Goal: Task Accomplishment & Management: Use online tool/utility

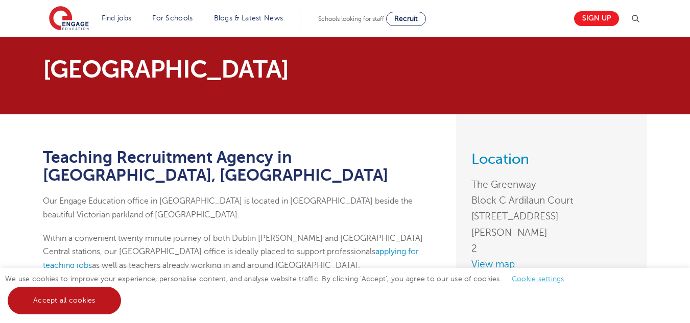
click at [85, 300] on link "Accept all cookies" at bounding box center [64, 301] width 113 height 28
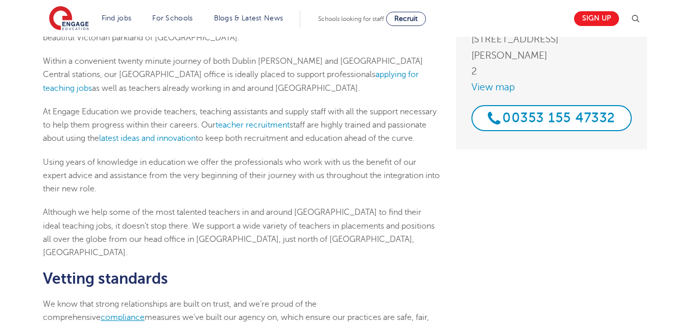
scroll to position [153, 0]
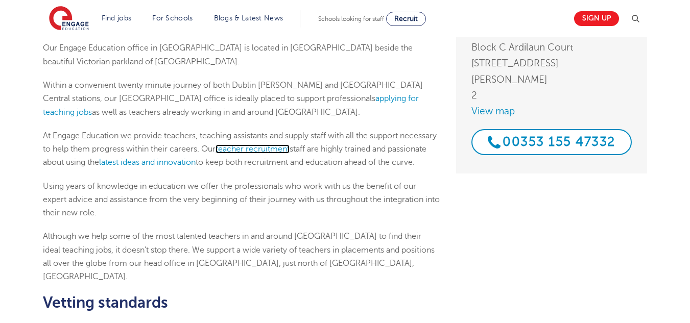
click at [290, 145] on link "teacher recruitment" at bounding box center [253, 149] width 74 height 9
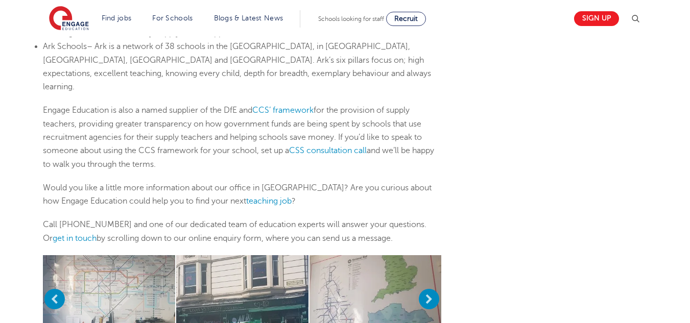
scroll to position [868, 0]
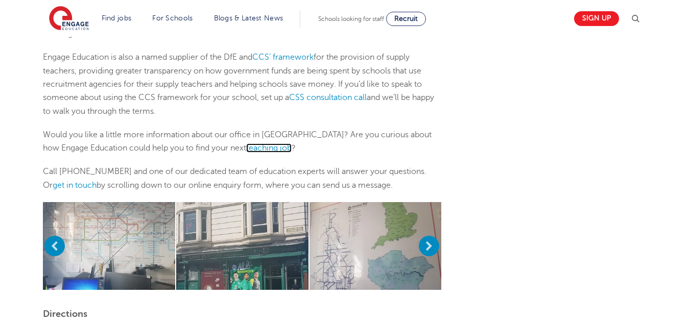
click at [246, 144] on link "teaching job" at bounding box center [268, 148] width 45 height 9
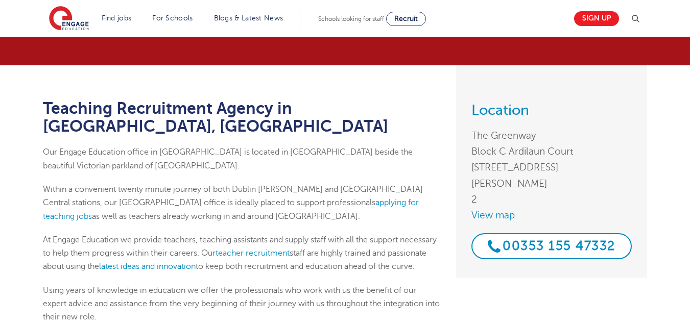
scroll to position [0, 0]
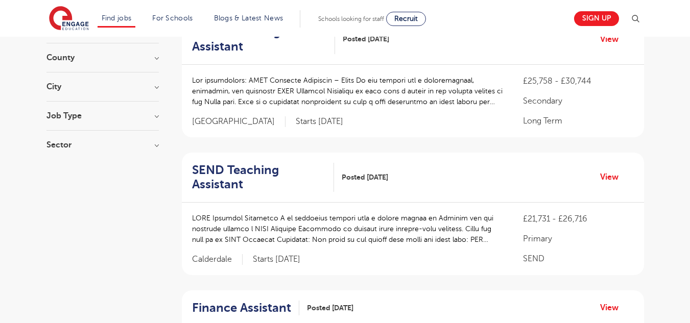
scroll to position [102, 0]
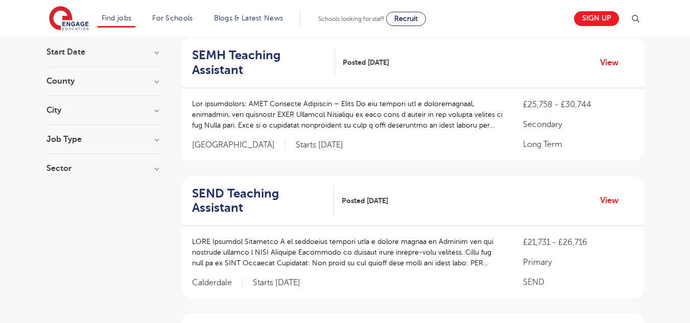
click at [157, 111] on h3 "City" at bounding box center [102, 110] width 112 height 8
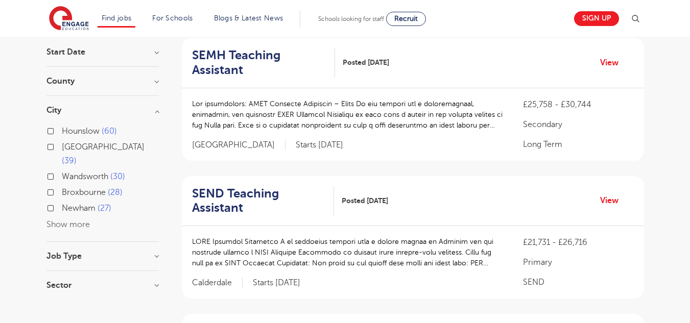
click at [62, 147] on label "Leeds 39" at bounding box center [110, 153] width 97 height 27
click at [62, 147] on input "Leeds 39" at bounding box center [65, 146] width 7 height 7
checkbox input "true"
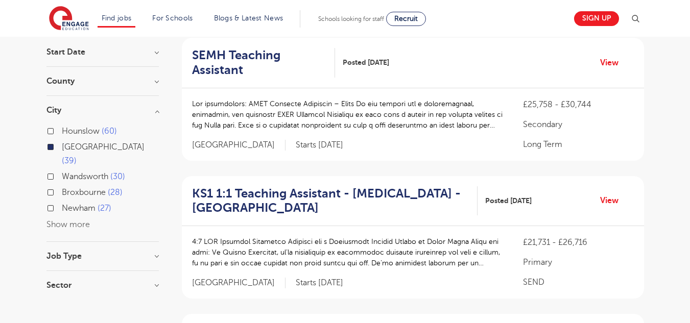
click at [62, 170] on label "Wandsworth 30" at bounding box center [93, 176] width 63 height 13
click at [62, 172] on input "Wandsworth 30" at bounding box center [65, 175] width 7 height 7
checkbox input "true"
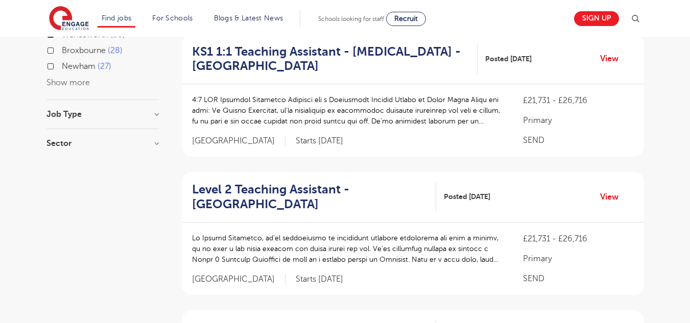
scroll to position [306, 0]
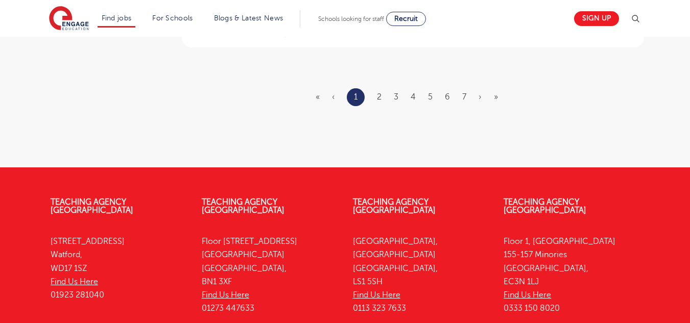
scroll to position [1328, 0]
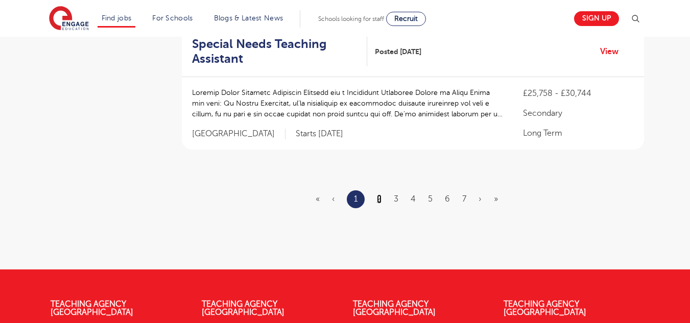
click at [381, 198] on link "2" at bounding box center [379, 199] width 5 height 9
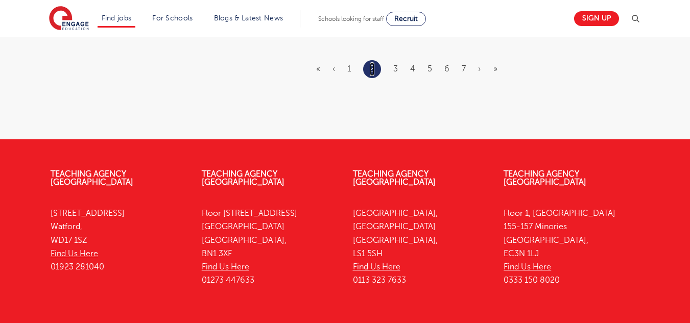
scroll to position [1430, 0]
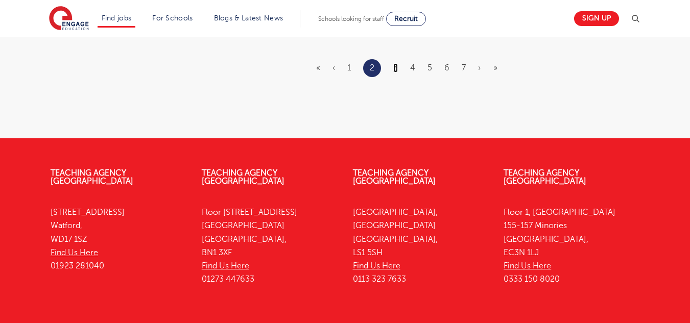
click at [398, 68] on link "3" at bounding box center [395, 67] width 5 height 9
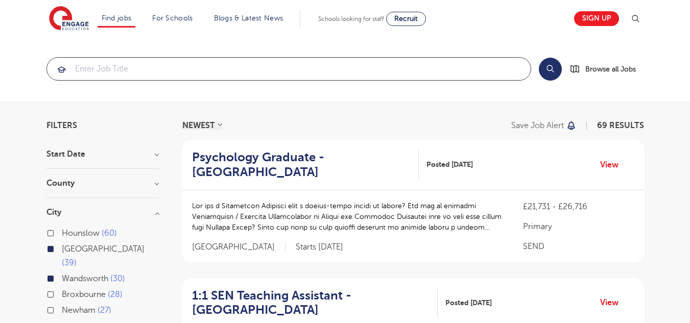
click at [250, 70] on input "search" at bounding box center [289, 69] width 484 height 22
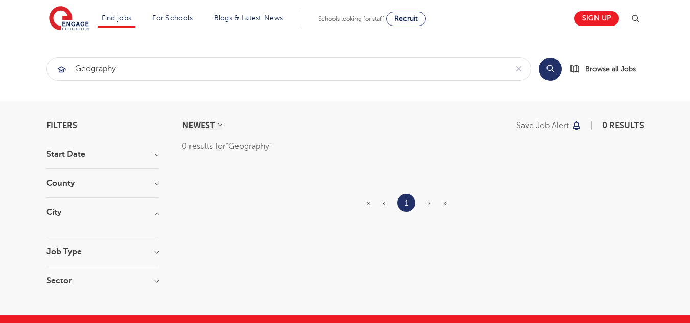
click at [148, 183] on h3 "County" at bounding box center [102, 183] width 112 height 8
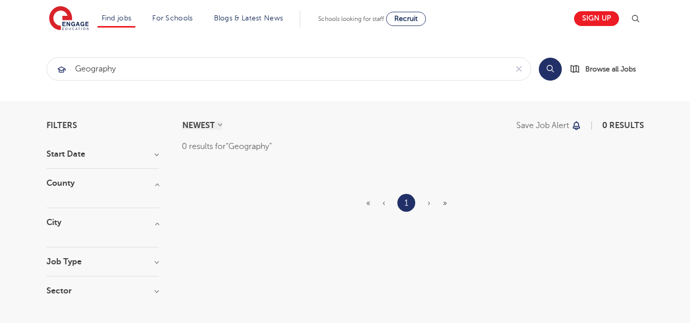
click at [161, 225] on div "Filters Start Date County City Job Type Sector Cancel View Results NEWEST OLDES…" at bounding box center [345, 214] width 613 height 184
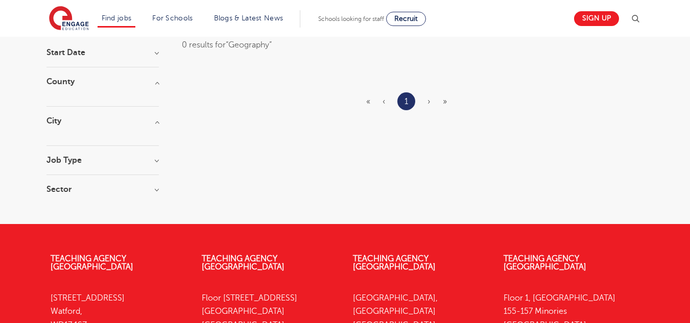
scroll to position [102, 0]
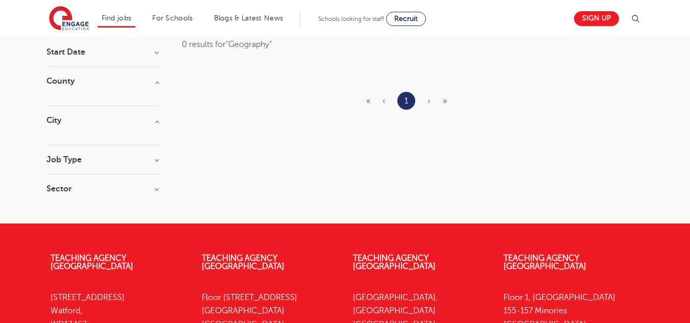
click at [158, 85] on h3 "County" at bounding box center [102, 81] width 112 height 8
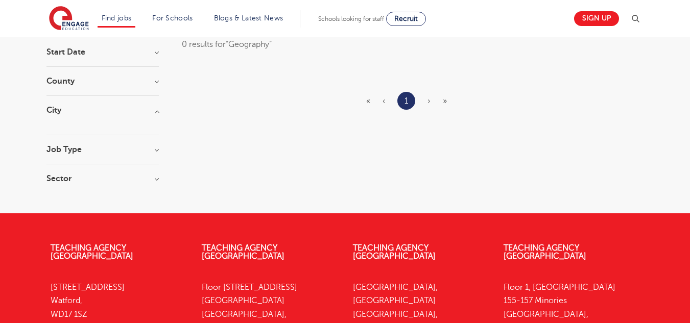
click at [158, 85] on div "County" at bounding box center [102, 86] width 112 height 19
click at [158, 80] on h3 "County" at bounding box center [102, 81] width 112 height 8
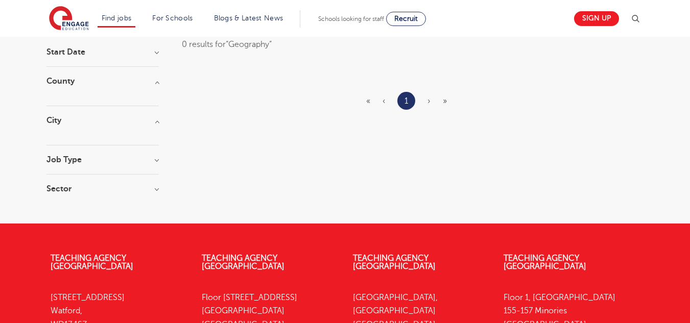
scroll to position [0, 0]
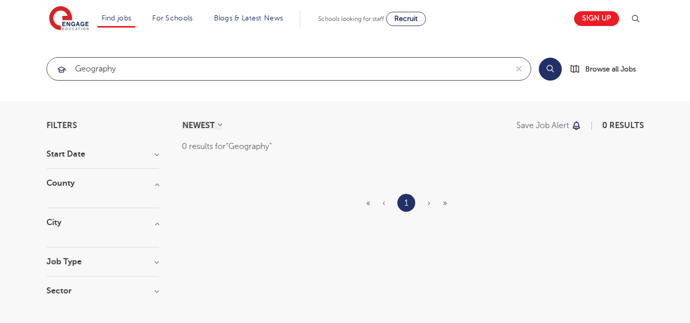
click at [180, 62] on input "Geography" at bounding box center [277, 69] width 460 height 22
type input "G"
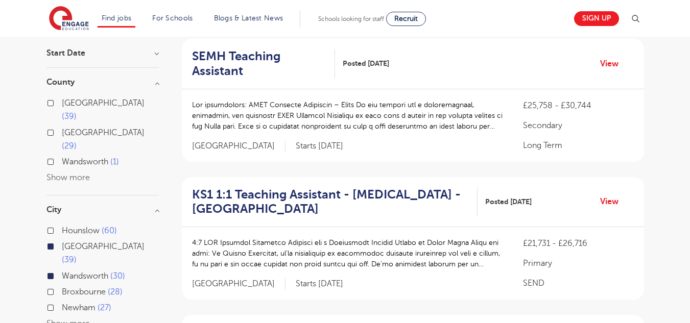
scroll to position [102, 0]
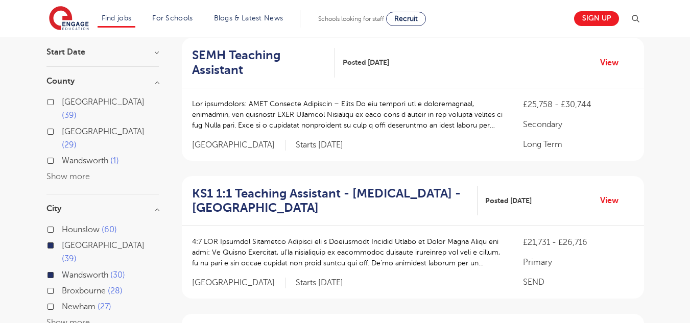
click at [62, 285] on label "Broxbourne 28" at bounding box center [92, 291] width 61 height 13
click at [62, 287] on input "Broxbourne 28" at bounding box center [65, 290] width 7 height 7
checkbox input "true"
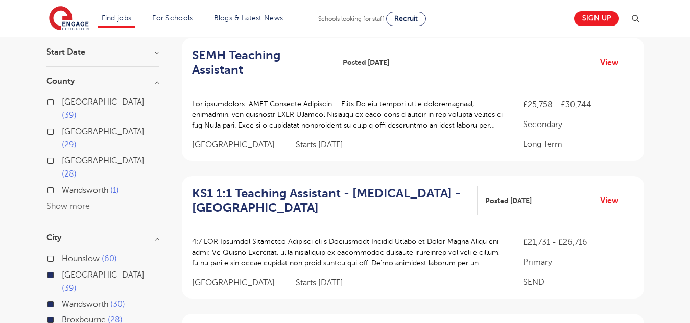
click at [62, 252] on label "Hounslow 60" at bounding box center [89, 258] width 55 height 13
click at [62, 254] on input "Hounslow 60" at bounding box center [65, 257] width 7 height 7
checkbox input "true"
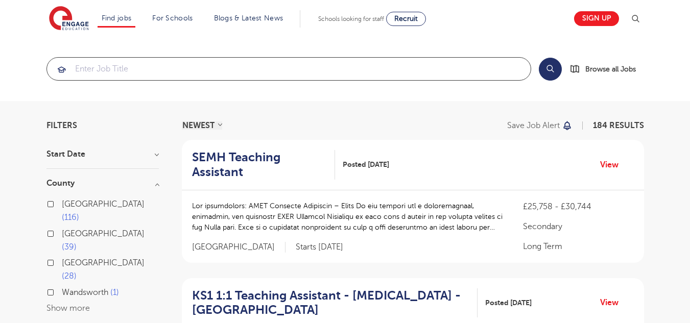
click at [163, 75] on input "search" at bounding box center [289, 69] width 484 height 22
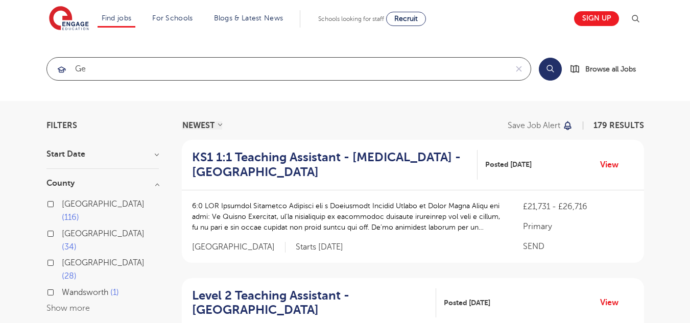
type input "G"
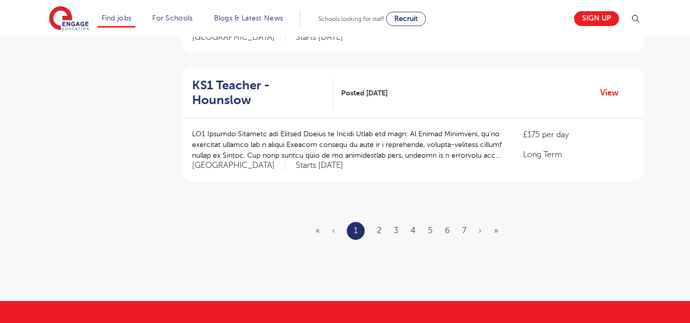
scroll to position [1379, 0]
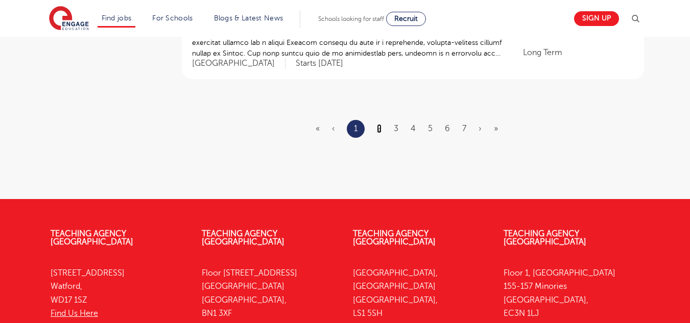
click at [380, 124] on link "2" at bounding box center [379, 128] width 5 height 9
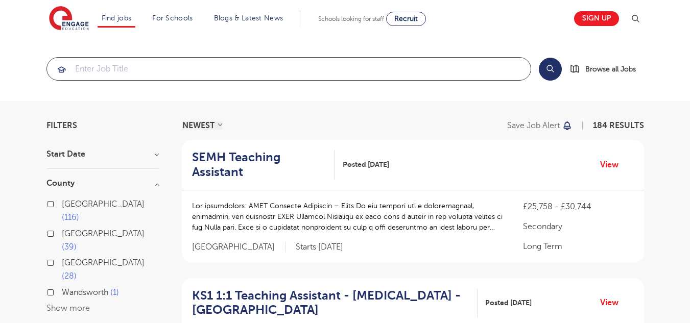
click at [179, 72] on input "search" at bounding box center [289, 69] width 484 height 22
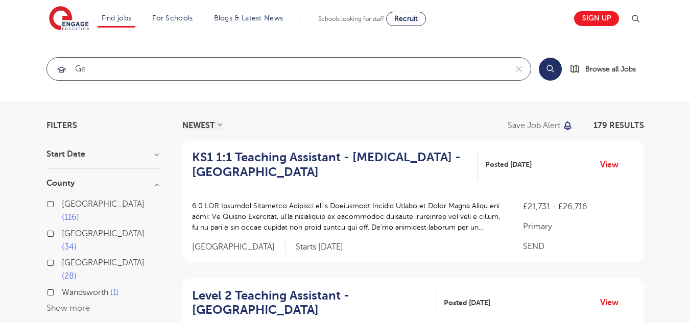
type input "G"
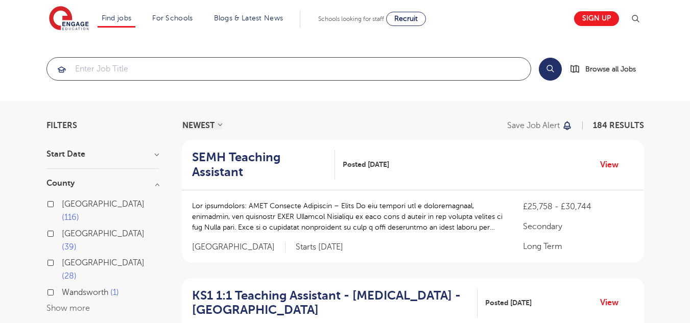
scroll to position [102, 0]
